Goal: Task Accomplishment & Management: Complete application form

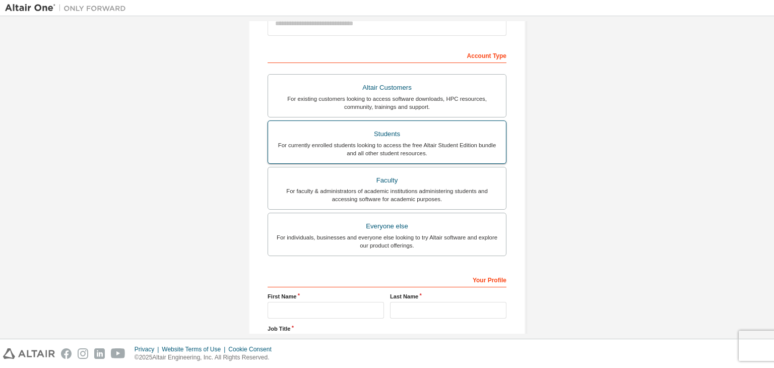
scroll to position [141, 0]
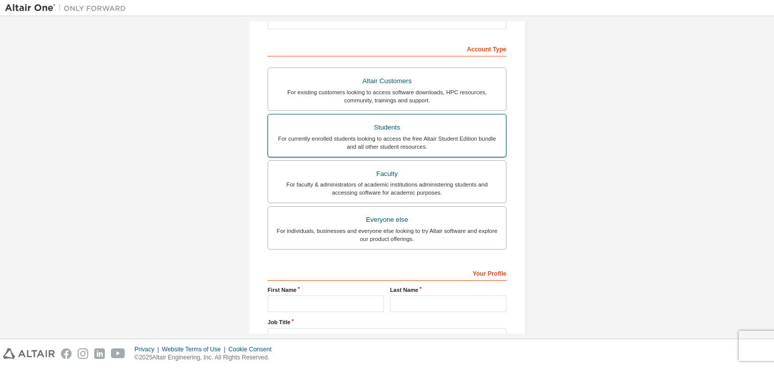
click at [428, 137] on div "For currently enrolled students looking to access the free Altair Student Editi…" at bounding box center [387, 142] width 226 height 16
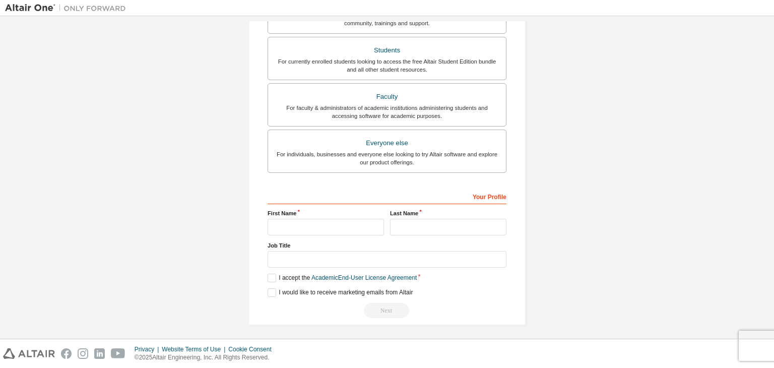
scroll to position [245, 0]
click at [325, 229] on input "text" at bounding box center [325, 225] width 116 height 17
type input "*"
type input "*******"
type input "***"
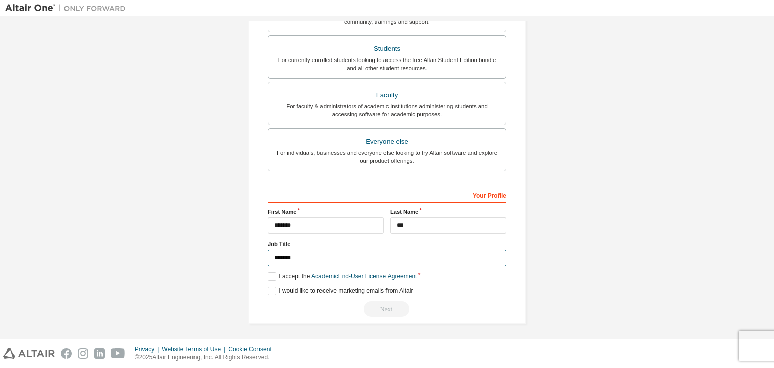
type input "*******"
click at [267, 279] on label "I accept the Academic End-User License Agreement" at bounding box center [341, 276] width 149 height 9
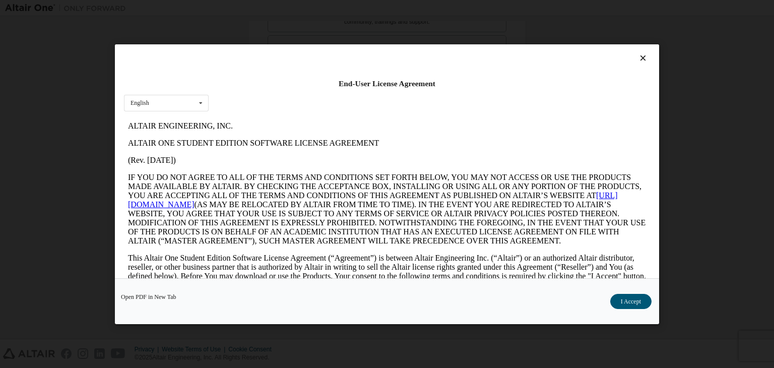
scroll to position [0, 0]
click at [626, 297] on button "I Accept" at bounding box center [630, 301] width 41 height 15
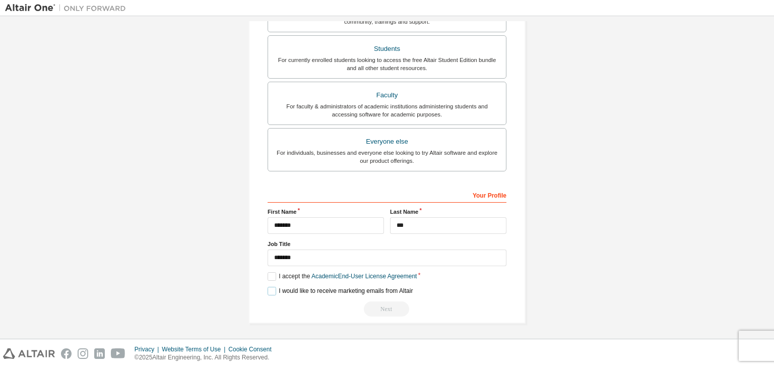
click at [267, 293] on label "I would like to receive marketing emails from Altair" at bounding box center [339, 291] width 145 height 9
click at [268, 291] on label "I would like to receive marketing emails from Altair" at bounding box center [339, 291] width 145 height 9
click at [379, 303] on div "Next" at bounding box center [386, 308] width 239 height 15
click at [381, 253] on input "*******" at bounding box center [386, 257] width 239 height 17
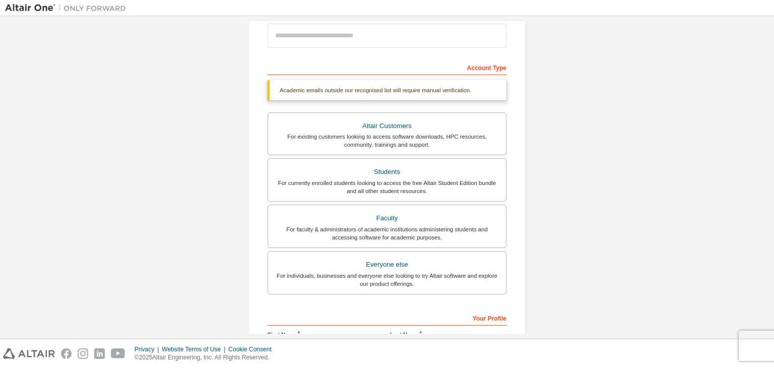
scroll to position [29, 0]
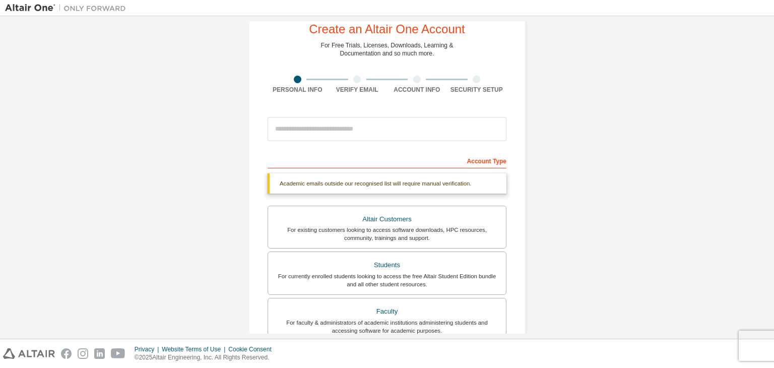
click at [540, 214] on div "Create an Altair One Account For Free Trials, Licenses, Downloads, Learning & D…" at bounding box center [386, 272] width 763 height 560
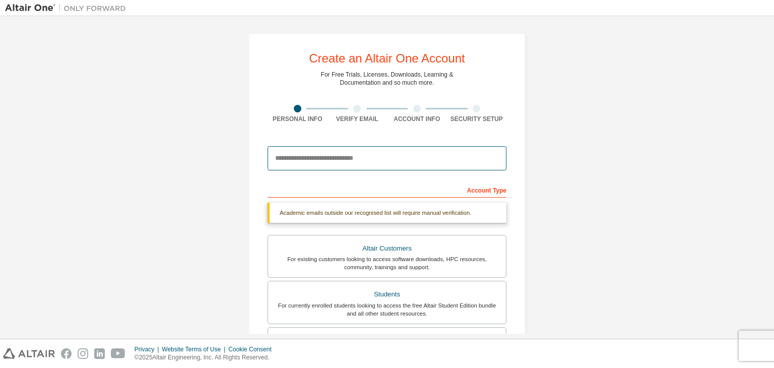
click at [437, 164] on input "email" at bounding box center [386, 158] width 239 height 24
type input "**********"
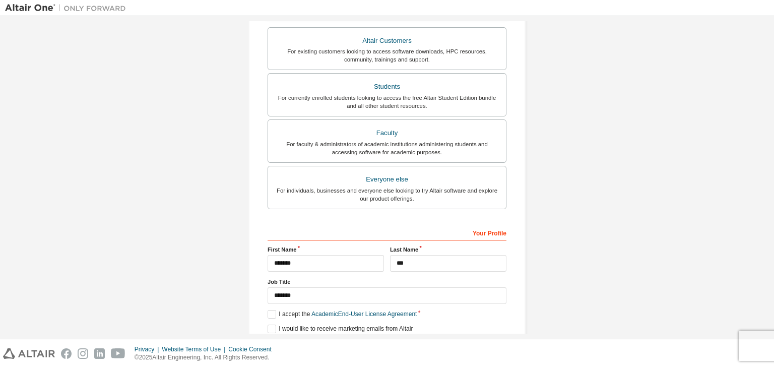
scroll to position [245, 0]
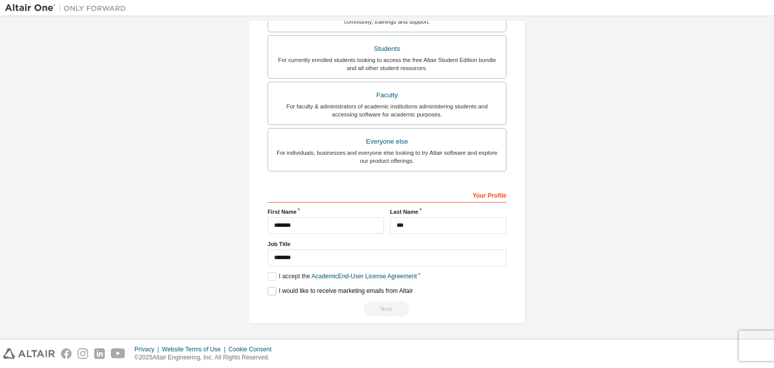
click at [267, 287] on label "I would like to receive marketing emails from Altair" at bounding box center [339, 291] width 145 height 9
click at [269, 288] on label "I would like to receive marketing emails from Altair" at bounding box center [339, 291] width 145 height 9
click at [372, 305] on div "Next" at bounding box center [386, 308] width 239 height 15
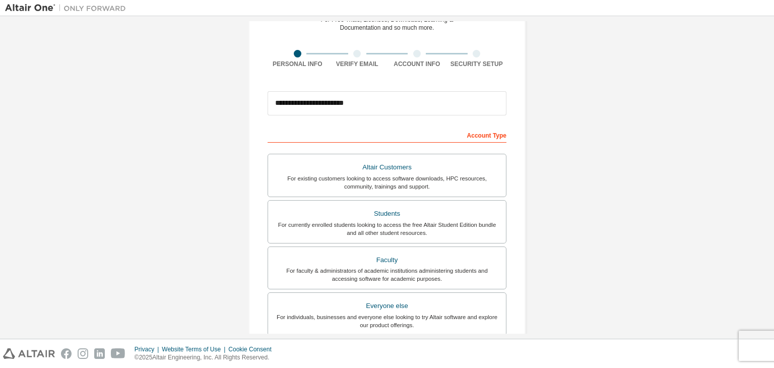
scroll to position [219, 0]
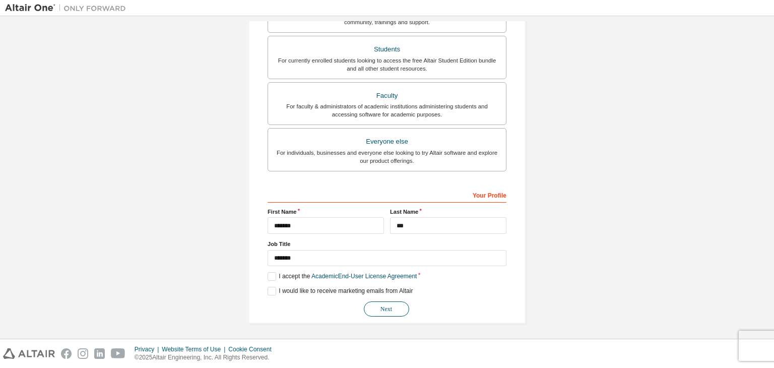
click at [379, 309] on button "Next" at bounding box center [386, 308] width 45 height 15
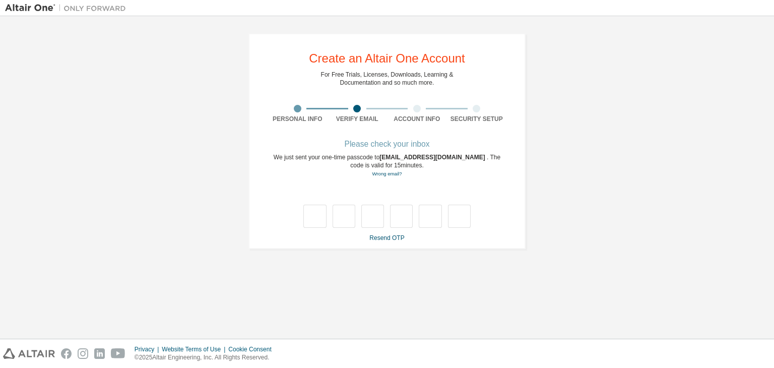
scroll to position [0, 0]
type input "*"
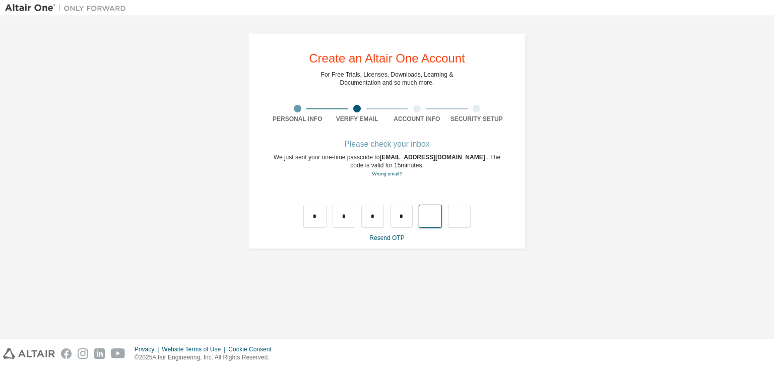
type input "*"
